Goal: Information Seeking & Learning: Find specific fact

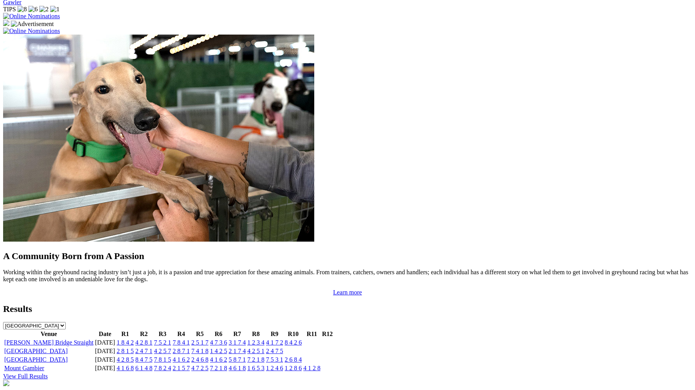
scroll to position [605, 0]
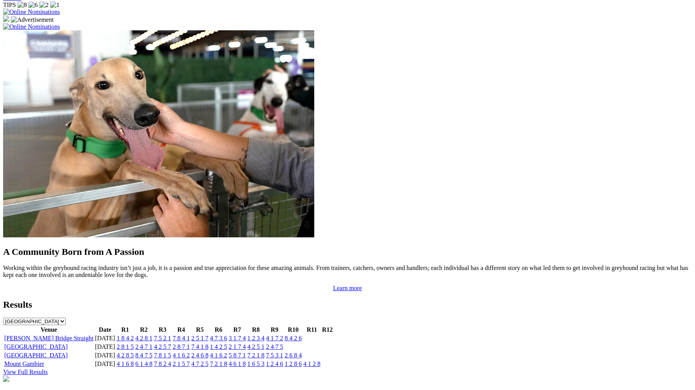
drag, startPoint x: 221, startPoint y: 222, endPoint x: 212, endPoint y: 213, distance: 12.4
click at [134, 335] on link "1 8 4 2" at bounding box center [125, 338] width 17 height 7
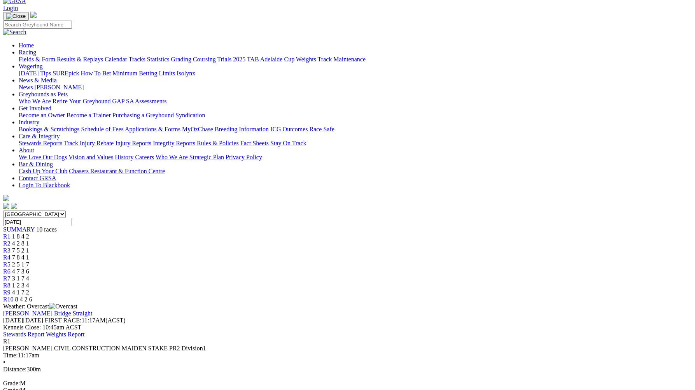
scroll to position [44, 0]
click at [29, 239] on span "4 2 8 1" at bounding box center [20, 242] width 17 height 7
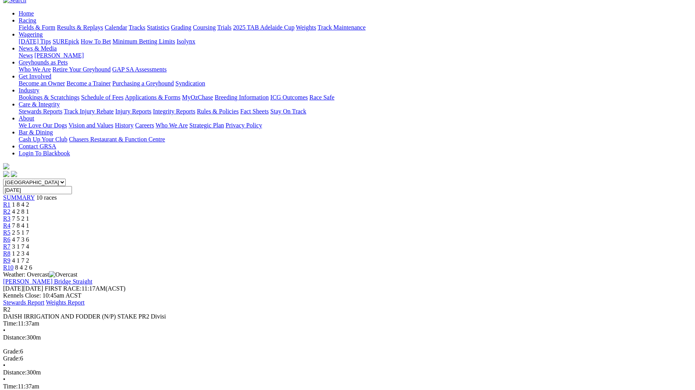
scroll to position [81, 0]
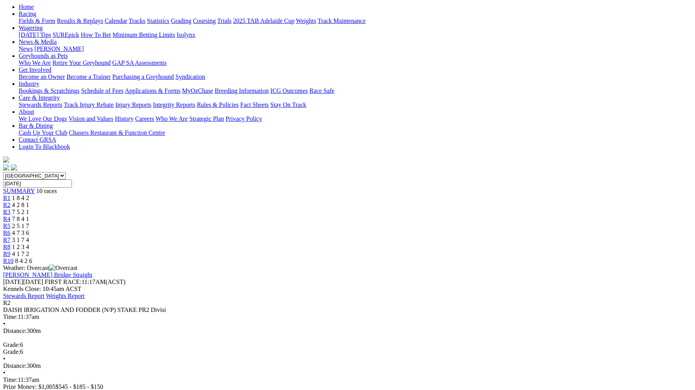
click at [29, 209] on span "7 5 2 1" at bounding box center [20, 212] width 17 height 7
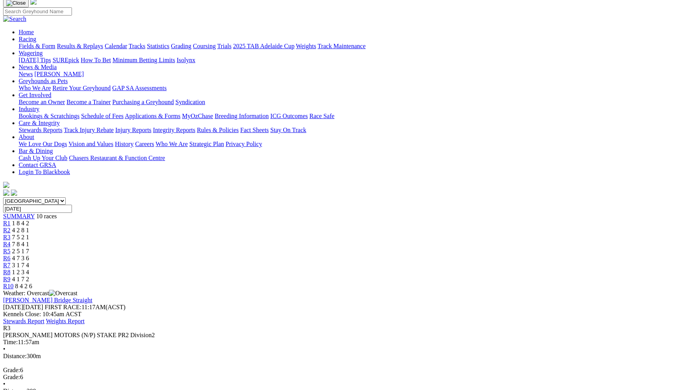
scroll to position [58, 0]
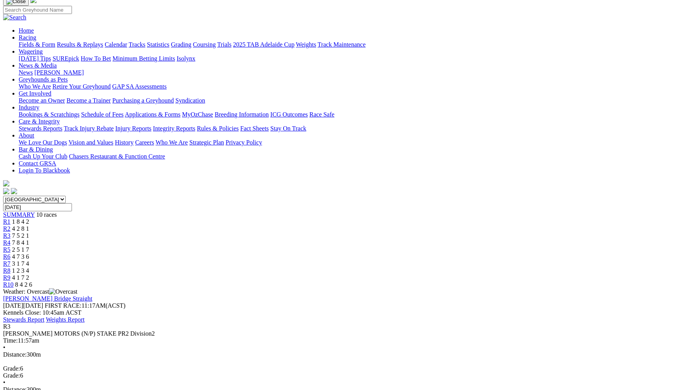
click at [313, 240] on div "R4 7 8 4 1" at bounding box center [347, 243] width 689 height 7
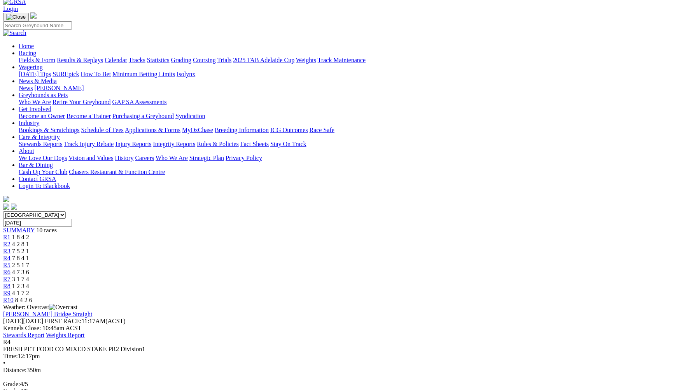
scroll to position [39, 0]
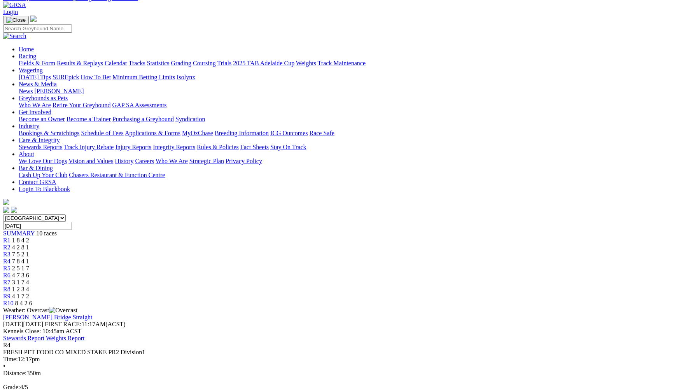
click at [29, 265] on span "2 5 1 7" at bounding box center [20, 268] width 17 height 7
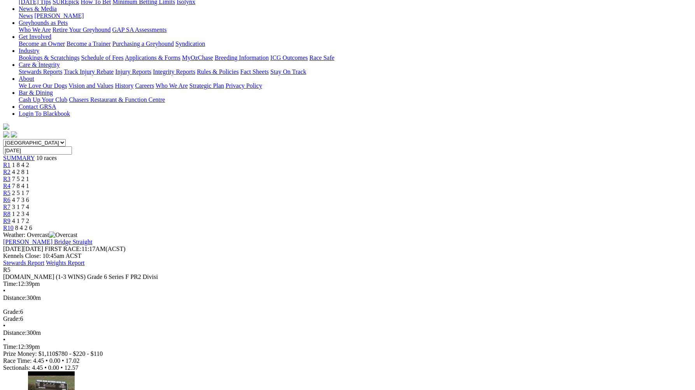
scroll to position [114, 0]
click at [29, 198] on span "4 7 3 6" at bounding box center [20, 201] width 17 height 7
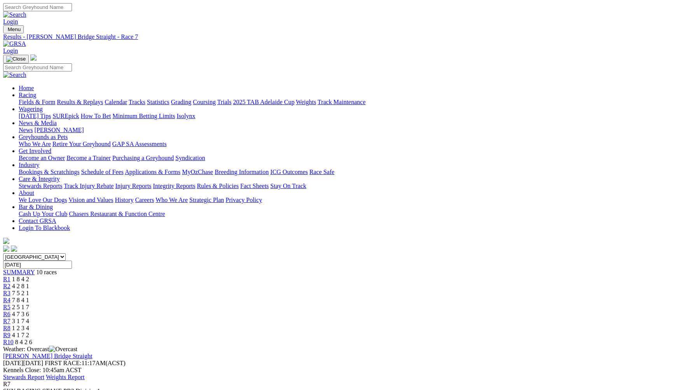
click at [29, 325] on span "1 2 3 4" at bounding box center [20, 328] width 17 height 7
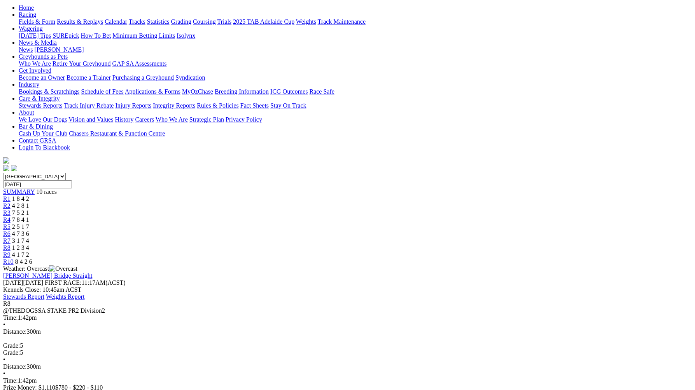
scroll to position [81, 0]
click at [11, 251] on span "R9" at bounding box center [6, 254] width 7 height 7
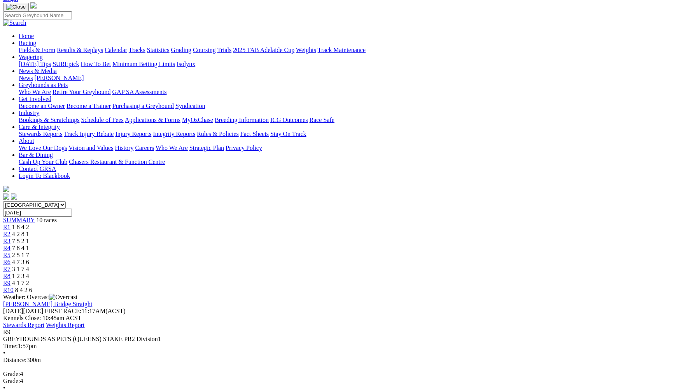
scroll to position [51, 0]
click at [568, 288] on div "R10 8 4 2 6" at bounding box center [347, 291] width 689 height 7
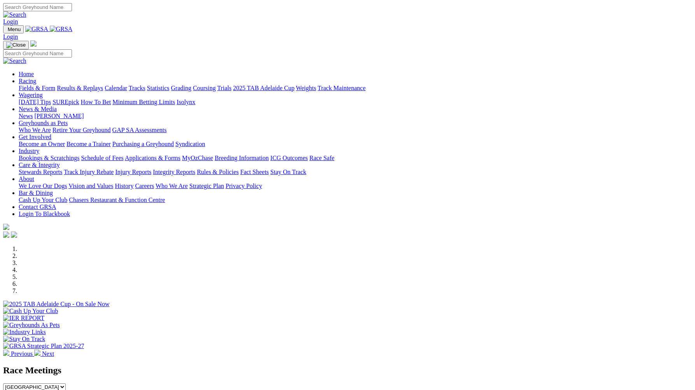
scroll to position [548, 0]
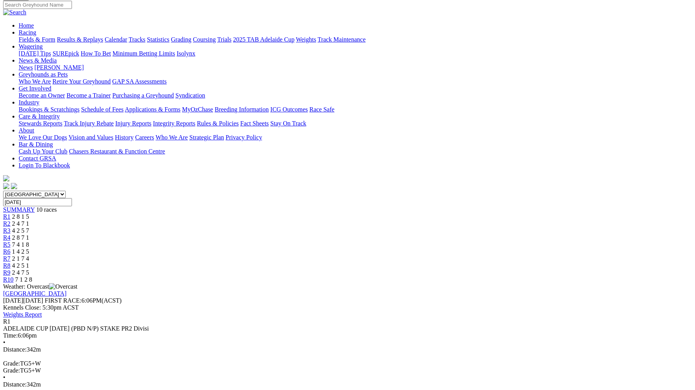
scroll to position [63, 0]
click at [11, 220] on span "R2" at bounding box center [6, 223] width 7 height 7
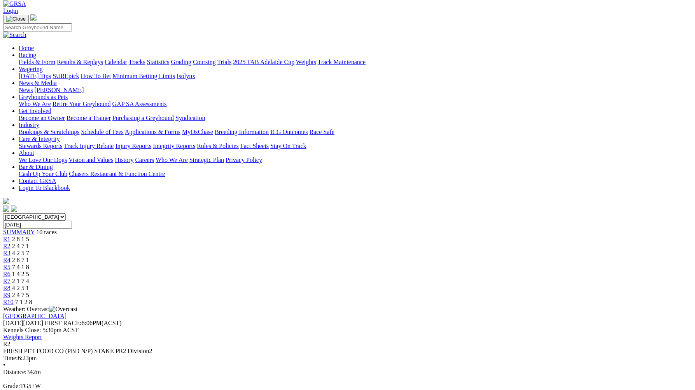
scroll to position [41, 0]
click at [11, 249] on span "R3" at bounding box center [6, 252] width 7 height 7
click at [11, 257] on span "R4" at bounding box center [6, 260] width 7 height 7
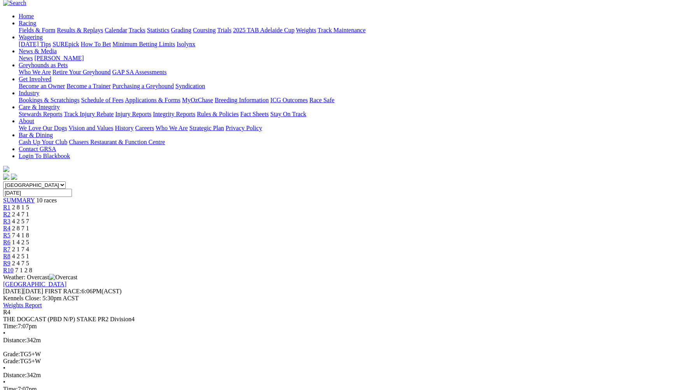
scroll to position [74, 0]
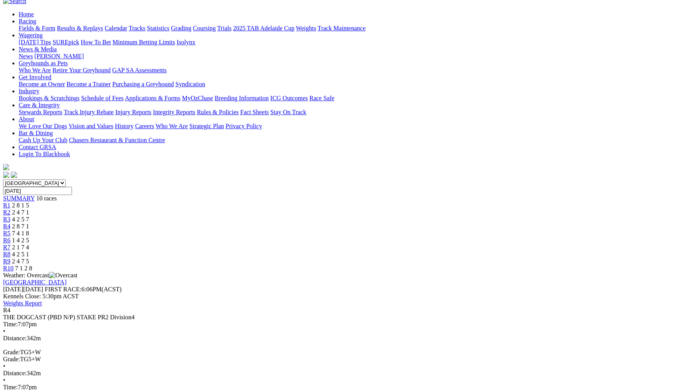
click at [29, 230] on span "7 4 1 8" at bounding box center [20, 233] width 17 height 7
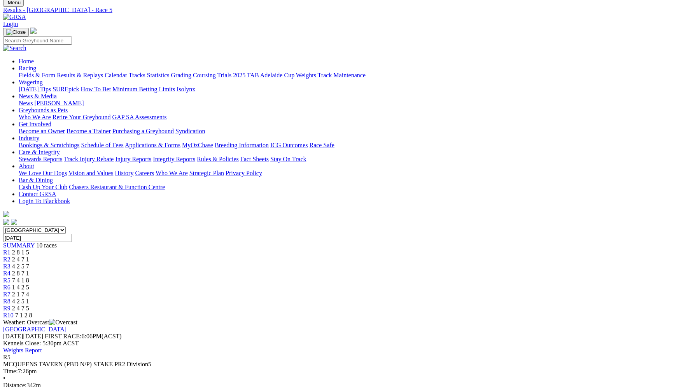
scroll to position [7, 0]
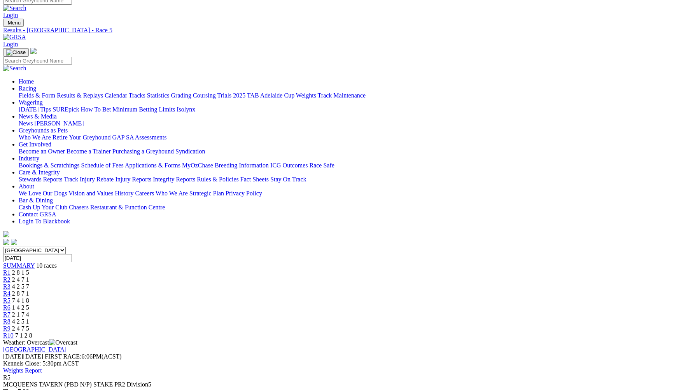
click at [11, 305] on link "R6" at bounding box center [6, 308] width 7 height 7
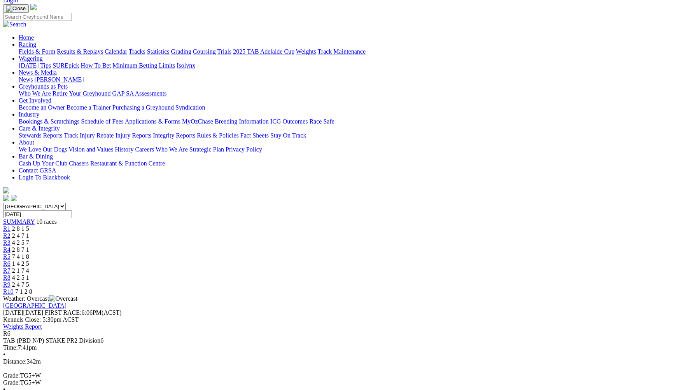
scroll to position [50, 0]
click at [29, 268] on span "2 1 7 4" at bounding box center [20, 271] width 17 height 7
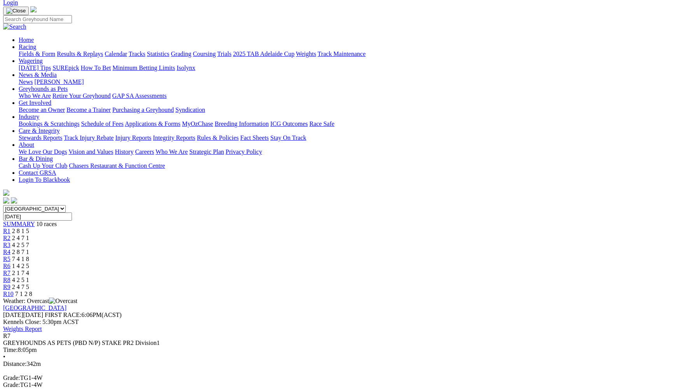
scroll to position [49, 0]
click at [483, 277] on div "R8 4 2 5 1" at bounding box center [347, 280] width 689 height 7
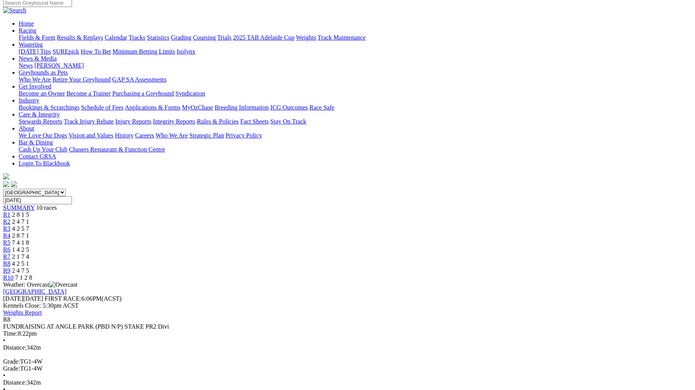
scroll to position [72, 0]
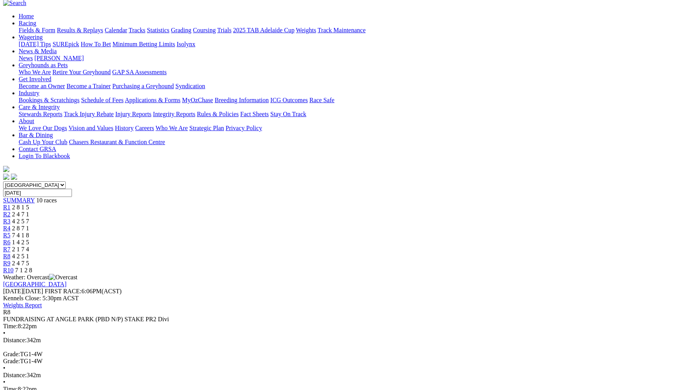
click at [526, 260] on div "R9 2 4 7 5" at bounding box center [347, 263] width 689 height 7
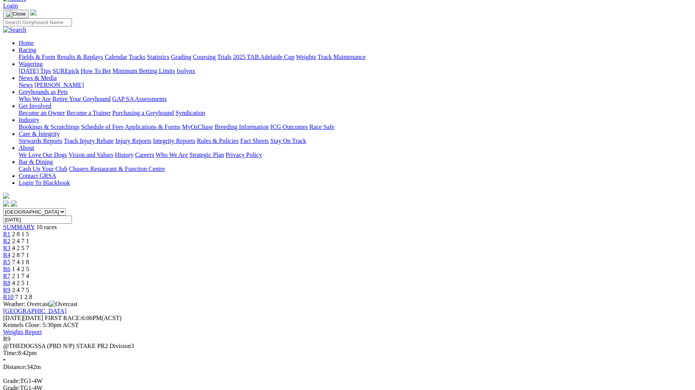
scroll to position [29, 0]
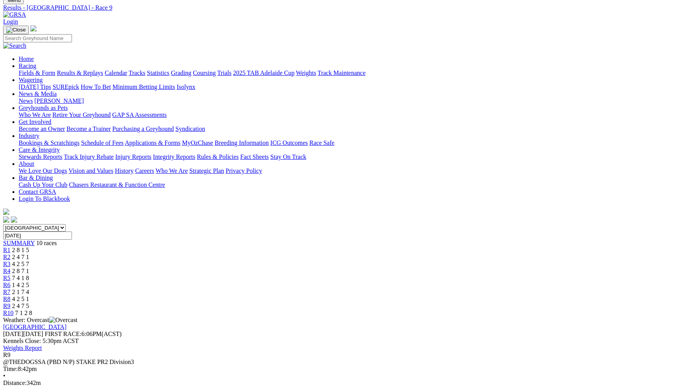
drag, startPoint x: 563, startPoint y: 93, endPoint x: 560, endPoint y: 96, distance: 4.7
click at [560, 310] on div "R10 7 1 2 8" at bounding box center [347, 313] width 689 height 7
